Goal: Use online tool/utility: Utilize a website feature to perform a specific function

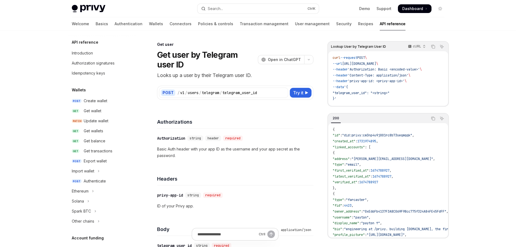
scroll to position [539, 0]
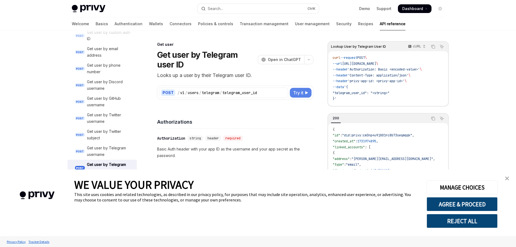
click at [299, 89] on button "Try it" at bounding box center [301, 93] width 22 height 10
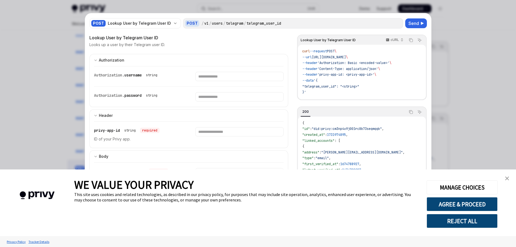
scroll to position [28, 0]
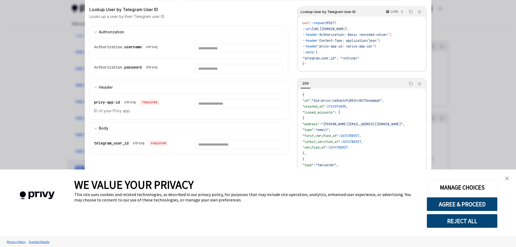
click at [507, 178] on img "close banner" at bounding box center [507, 178] width 4 height 4
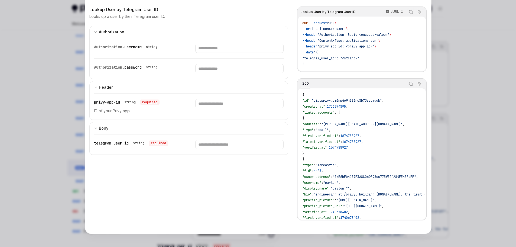
click at [438, 132] on div at bounding box center [258, 123] width 516 height 247
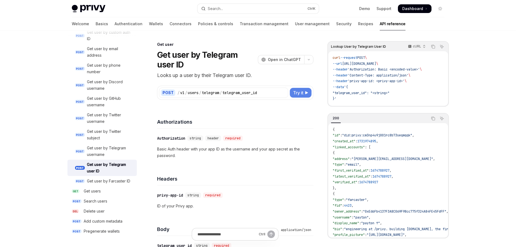
click at [299, 93] on span "Try it" at bounding box center [298, 92] width 10 height 6
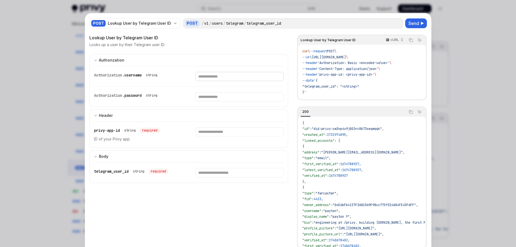
click at [221, 78] on input "Enter username" at bounding box center [239, 76] width 88 height 9
click at [413, 22] on span "Send" at bounding box center [413, 23] width 11 height 6
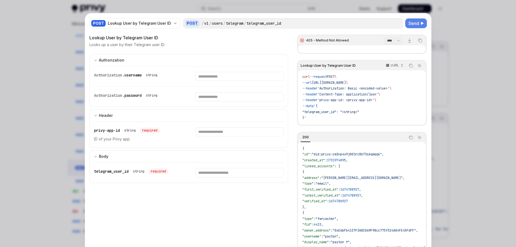
click at [75, 87] on div at bounding box center [258, 123] width 516 height 247
type textarea "*"
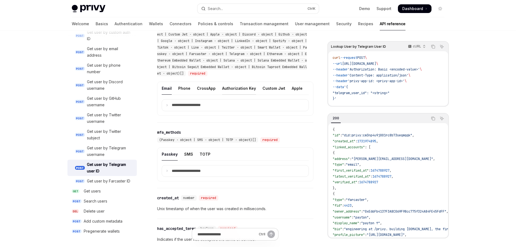
scroll to position [433, 0]
